Goal: Task Accomplishment & Management: Use online tool/utility

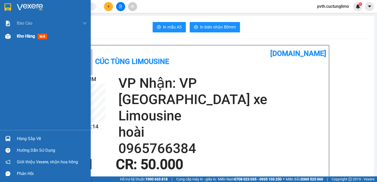
click at [31, 36] on span "Kho hàng" at bounding box center [26, 36] width 18 height 5
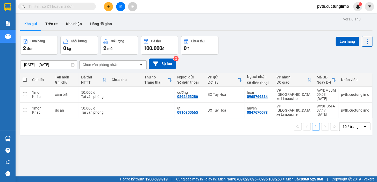
click at [25, 78] on span at bounding box center [25, 80] width 4 height 4
click at [25, 77] on input "checkbox" at bounding box center [25, 77] width 0 height 0
checkbox input "true"
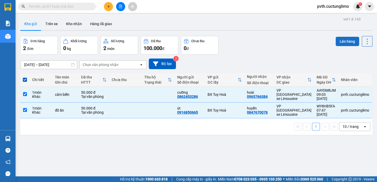
click at [336, 40] on button "Lên hàng" at bounding box center [347, 41] width 24 height 9
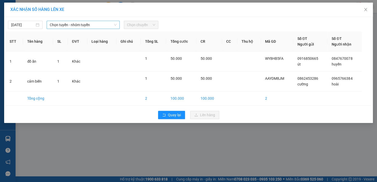
click at [55, 26] on span "Chọn tuyến - nhóm tuyến" at bounding box center [83, 25] width 67 height 8
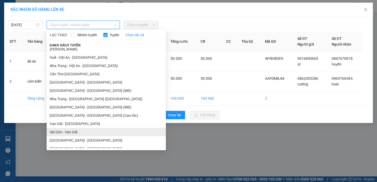
scroll to position [115, 0]
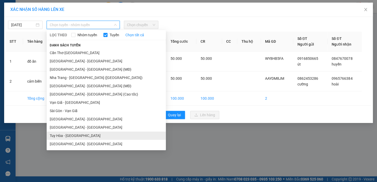
drag, startPoint x: 82, startPoint y: 137, endPoint x: 82, endPoint y: 134, distance: 3.4
click at [82, 137] on li "Tuy Hòa - [GEOGRAPHIC_DATA]" at bounding box center [106, 136] width 119 height 8
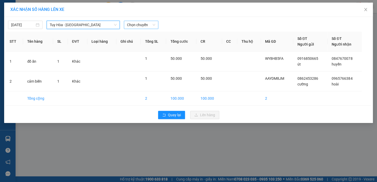
click at [141, 26] on span "Chọn chuyến" at bounding box center [141, 25] width 28 height 8
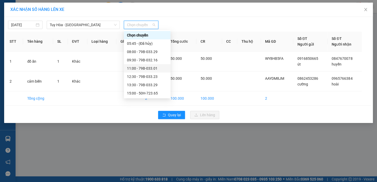
click at [153, 68] on div "11:00 - 79B-033.01" at bounding box center [147, 69] width 40 height 6
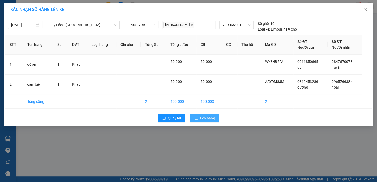
click at [207, 118] on span "Lên hàng" at bounding box center [207, 118] width 15 height 6
